Goal: Transaction & Acquisition: Purchase product/service

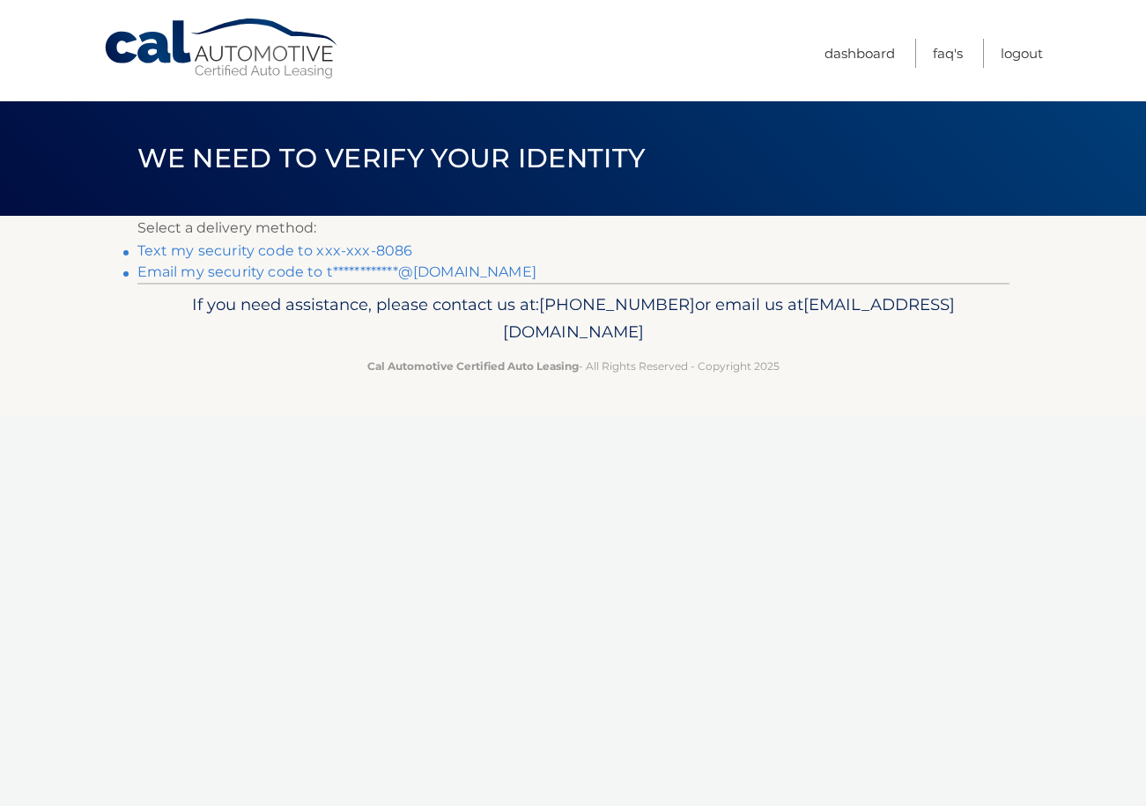
click at [304, 246] on link "Text my security code to xxx-xxx-8086" at bounding box center [275, 250] width 276 height 17
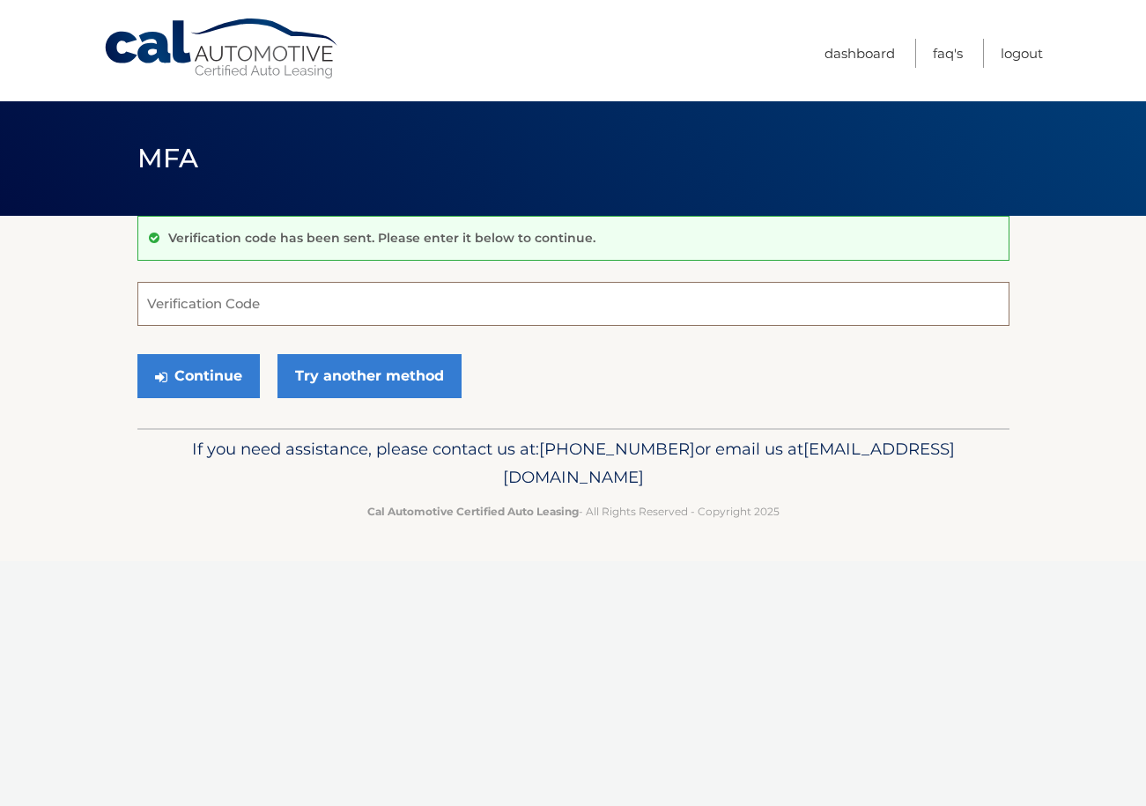
click at [261, 300] on input "Verification Code" at bounding box center [573, 304] width 872 height 44
type input "157096"
click at [216, 384] on button "Continue" at bounding box center [198, 376] width 122 height 44
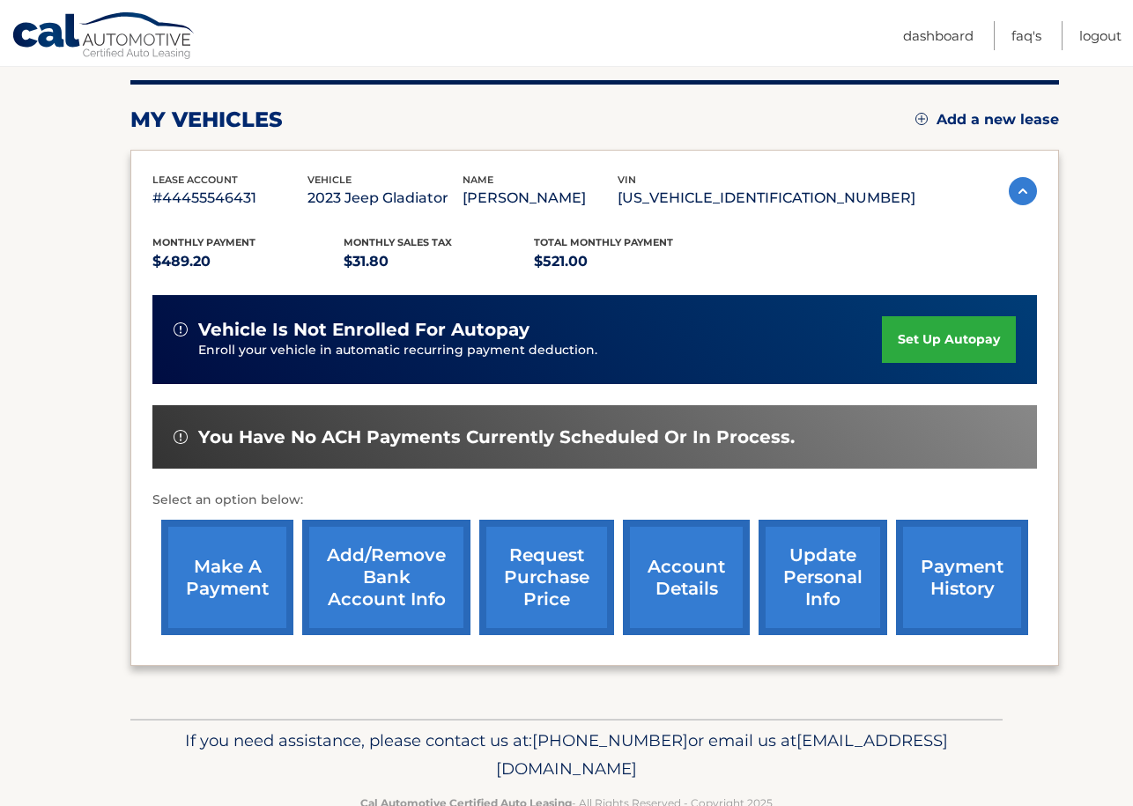
scroll to position [262, 0]
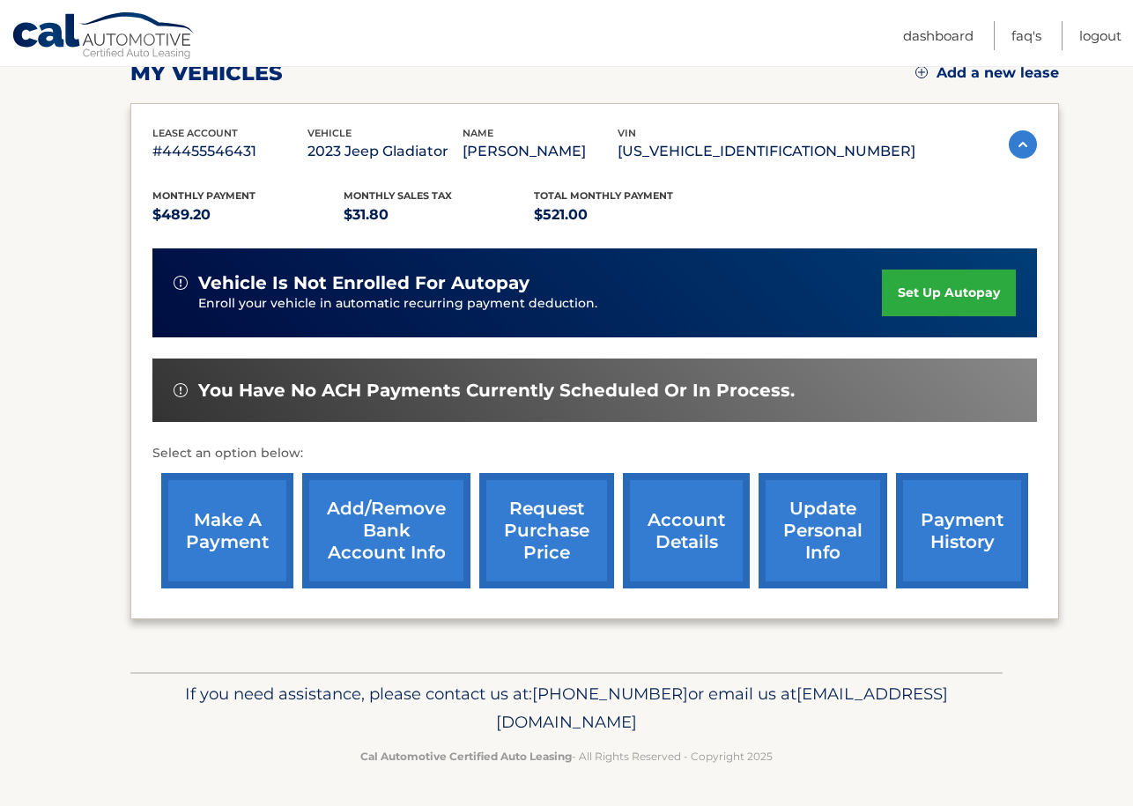
click at [211, 537] on link "make a payment" at bounding box center [227, 530] width 132 height 115
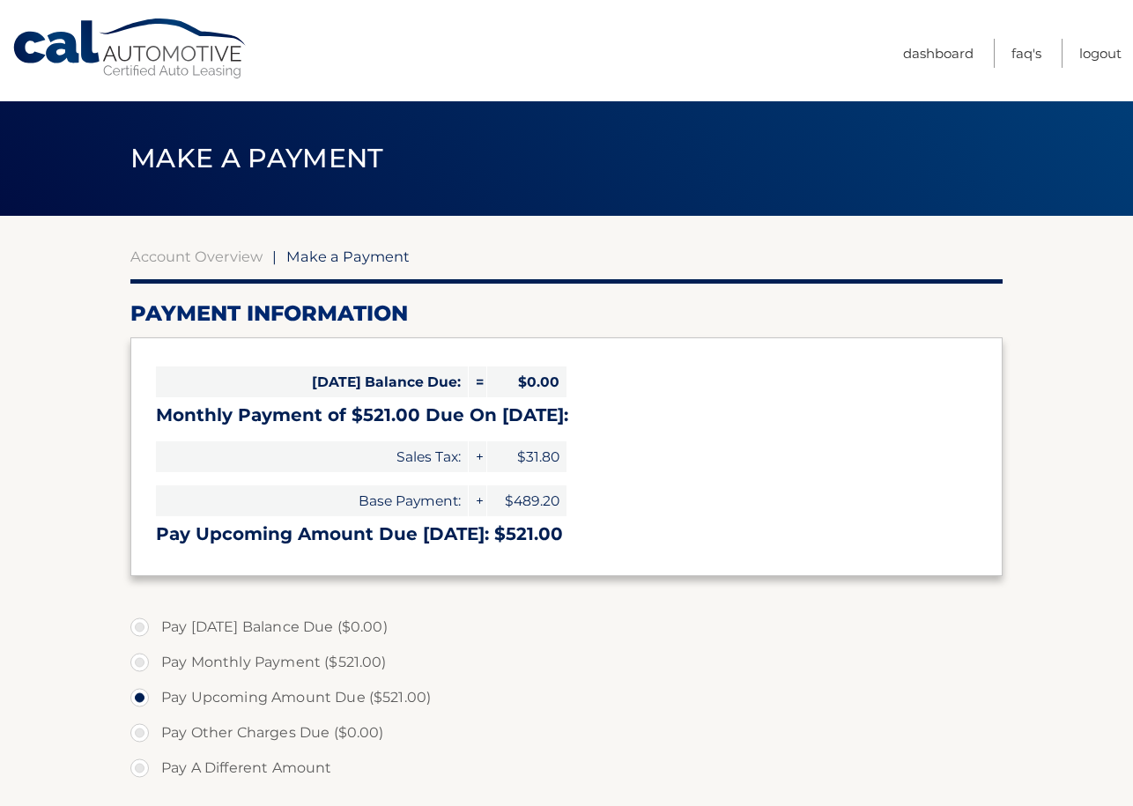
select select "YzdjYmJhZDQtMDQ3NS00YjM2LWIwNWEtZmU4NDM4MjgxMWQw"
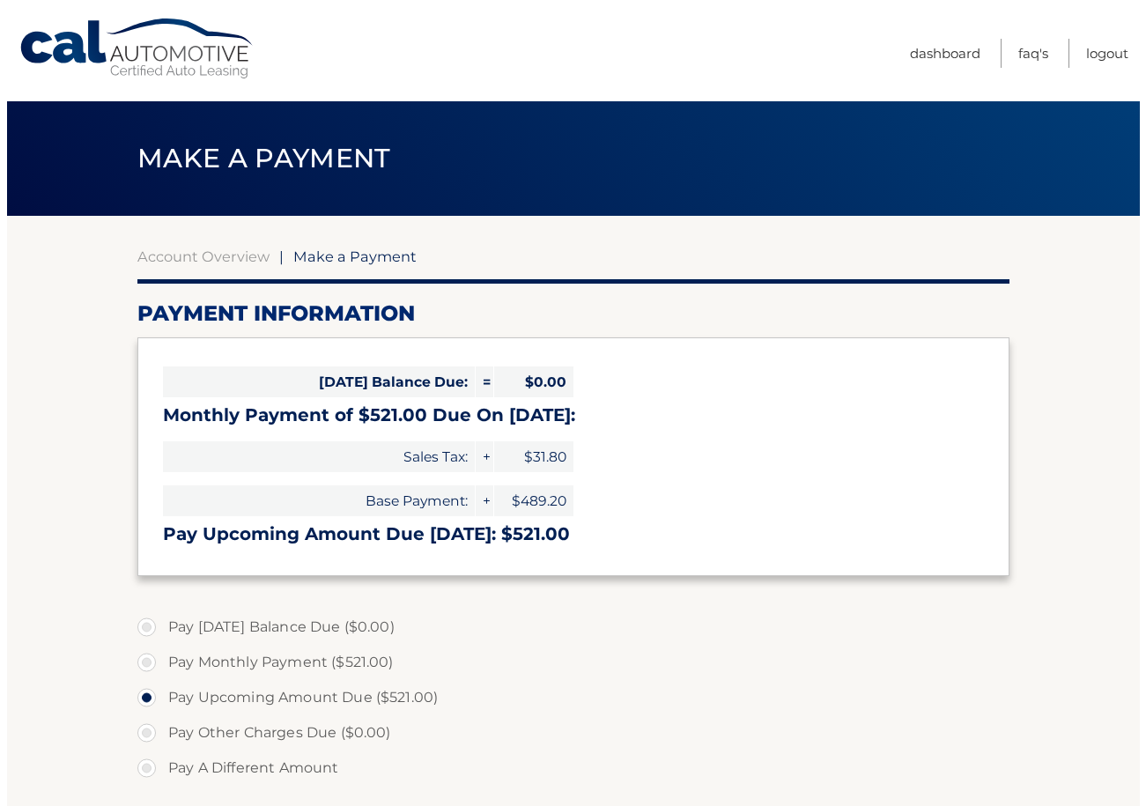
scroll to position [411, 0]
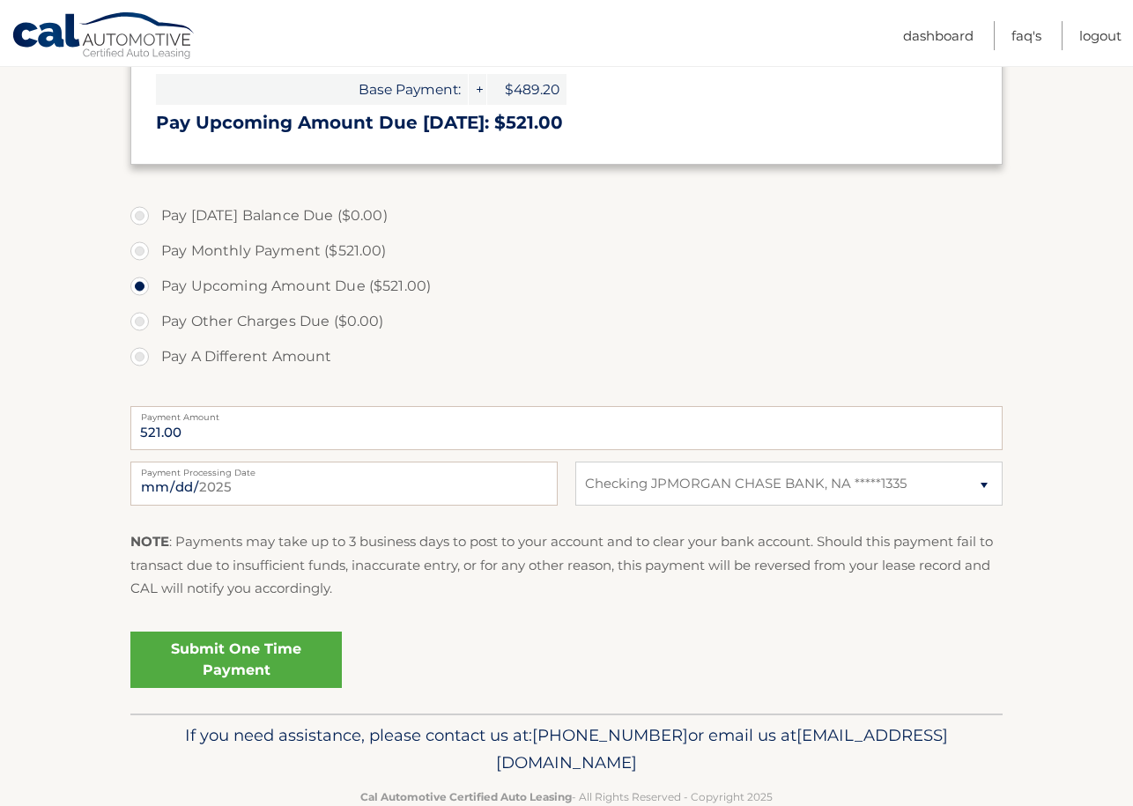
click at [89, 588] on section "Account Overview | Make a Payment Payment Information Today's Balance Due: = $0…" at bounding box center [566, 258] width 1133 height 909
click at [217, 654] on link "Submit One Time Payment" at bounding box center [235, 660] width 211 height 56
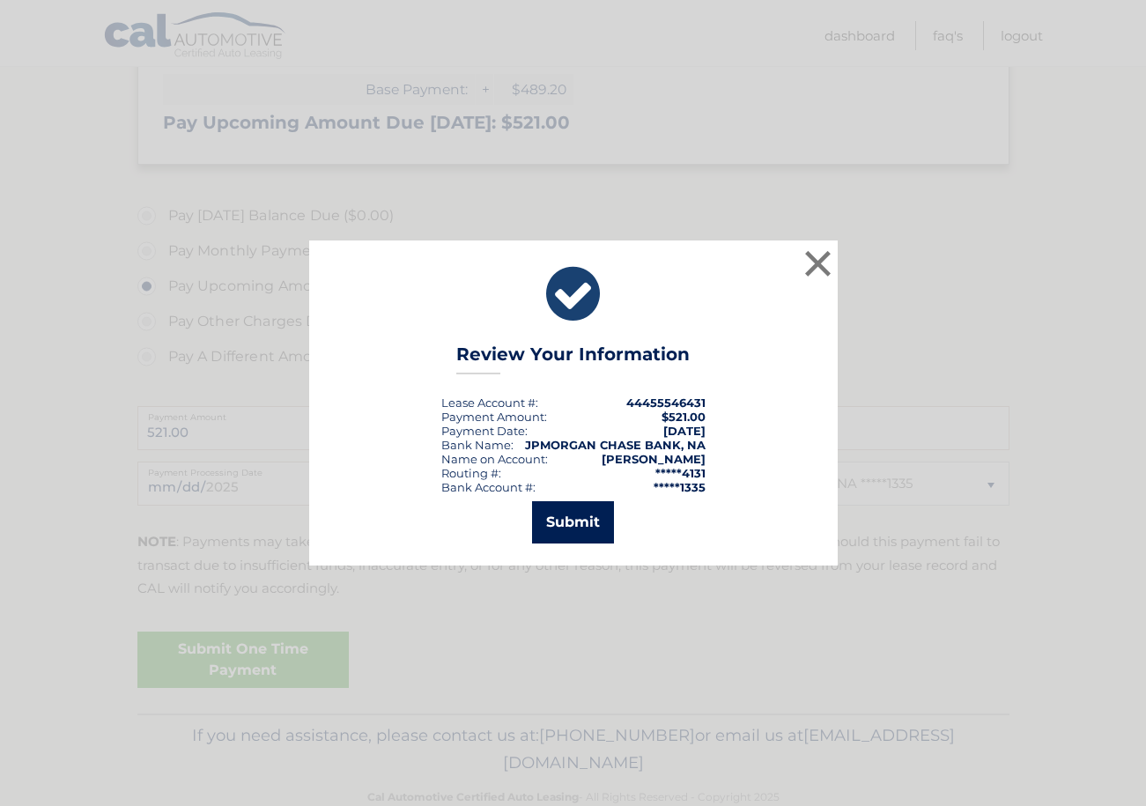
click at [590, 537] on button "Submit" at bounding box center [573, 522] width 82 height 42
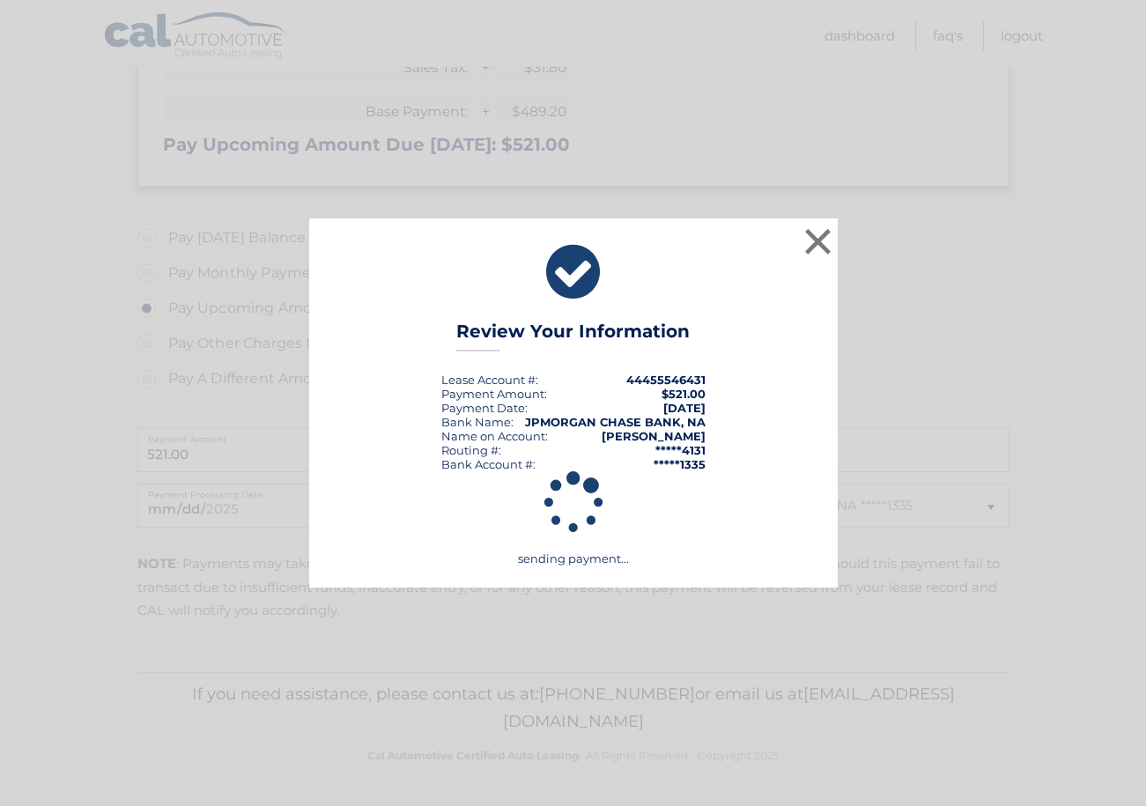
scroll to position [389, 0]
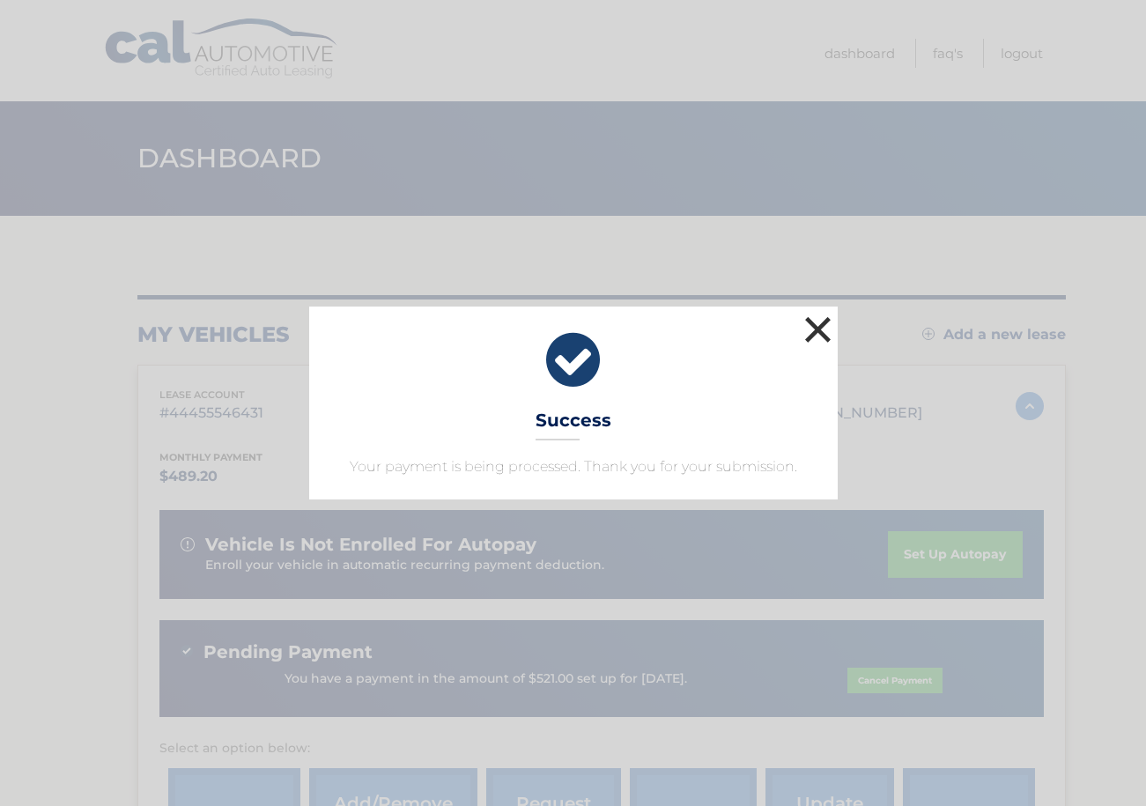
click at [819, 326] on button "×" at bounding box center [818, 329] width 35 height 35
